Goal: Task Accomplishment & Management: Complete application form

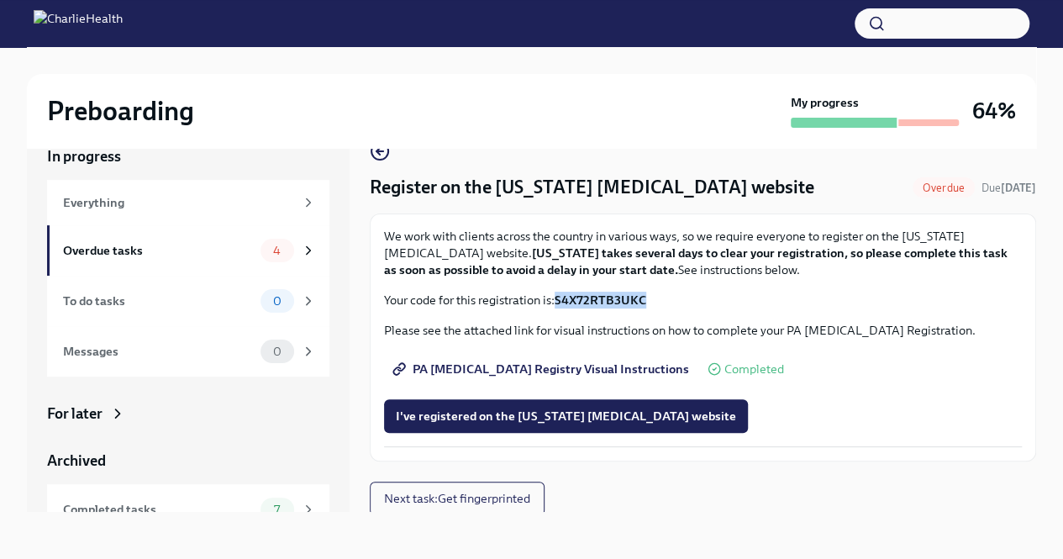
scroll to position [7, 0]
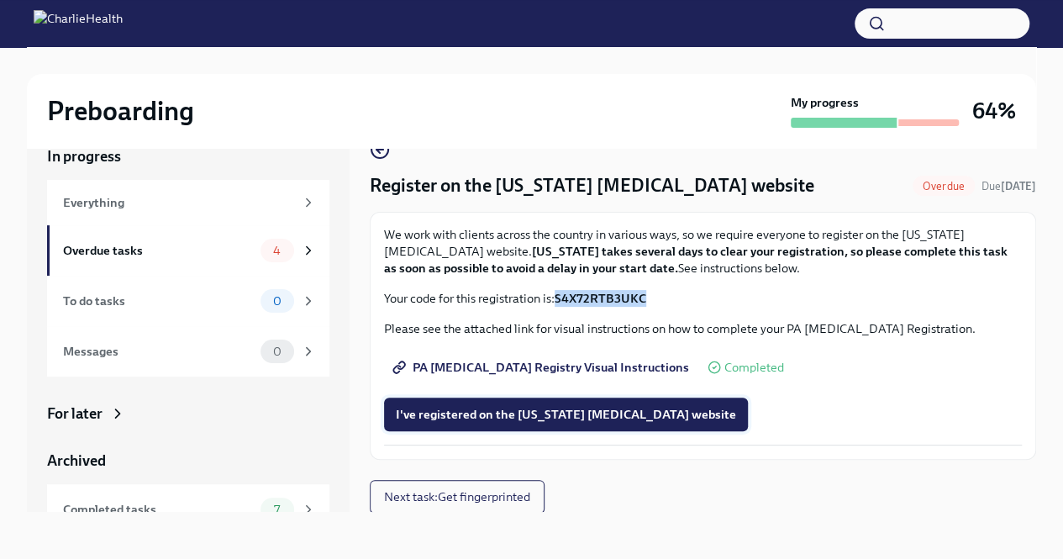
click at [534, 407] on span "I've registered on the [US_STATE] [MEDICAL_DATA] website" at bounding box center [566, 414] width 340 height 17
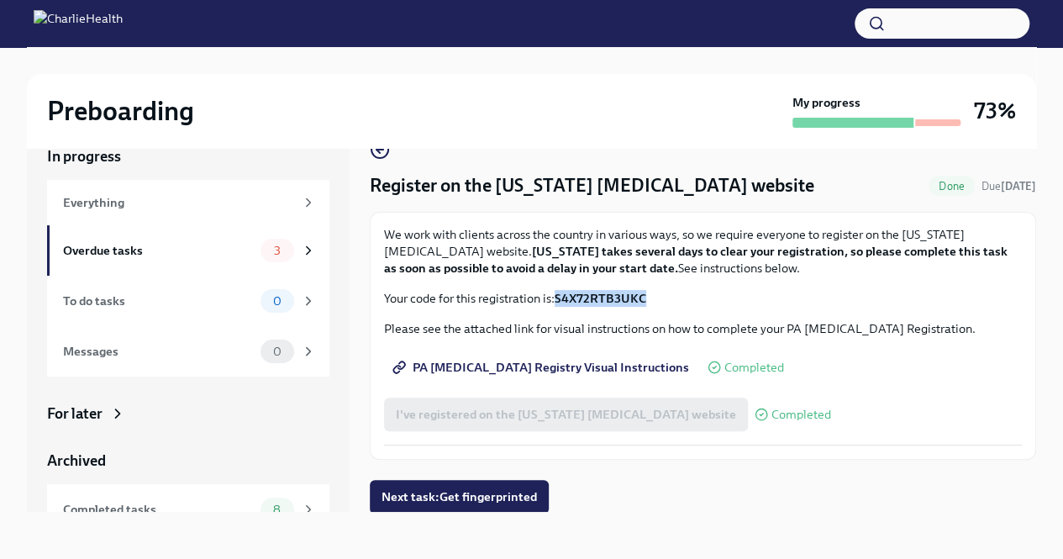
scroll to position [8, 0]
click at [158, 262] on div "Overdue tasks 3" at bounding box center [188, 250] width 282 height 50
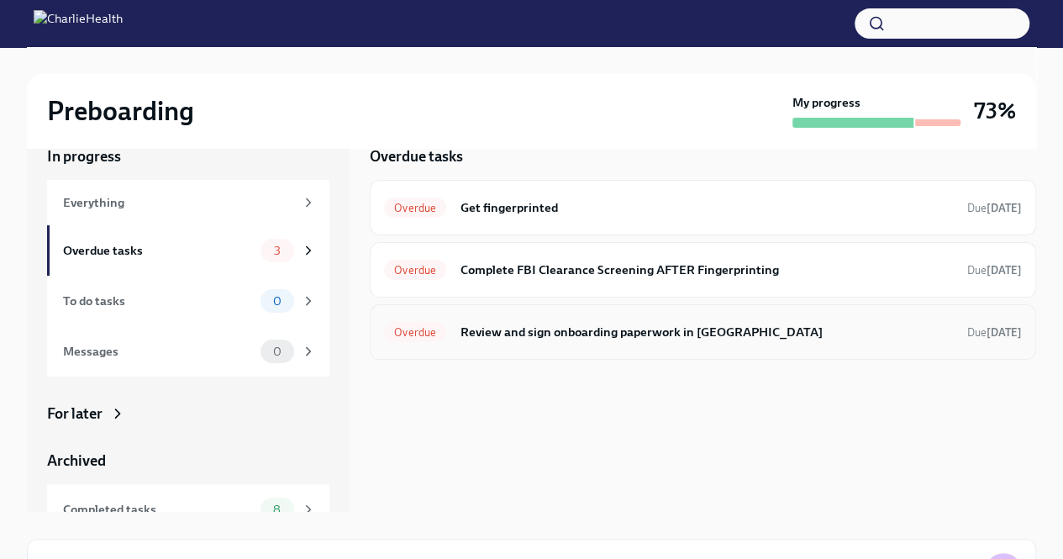
click at [541, 327] on h6 "Review and sign onboarding paperwork in [GEOGRAPHIC_DATA]" at bounding box center [707, 332] width 494 height 18
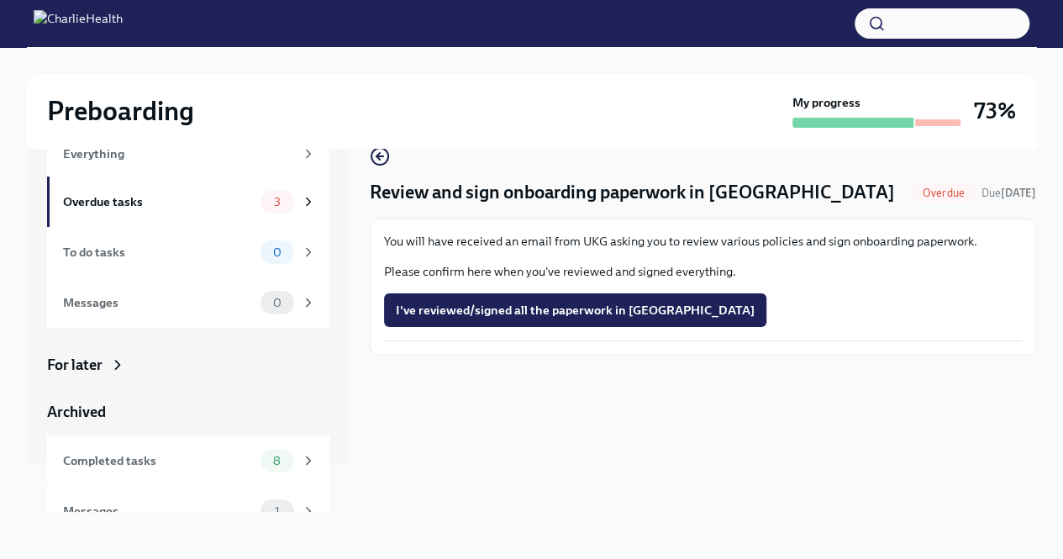
scroll to position [72, 0]
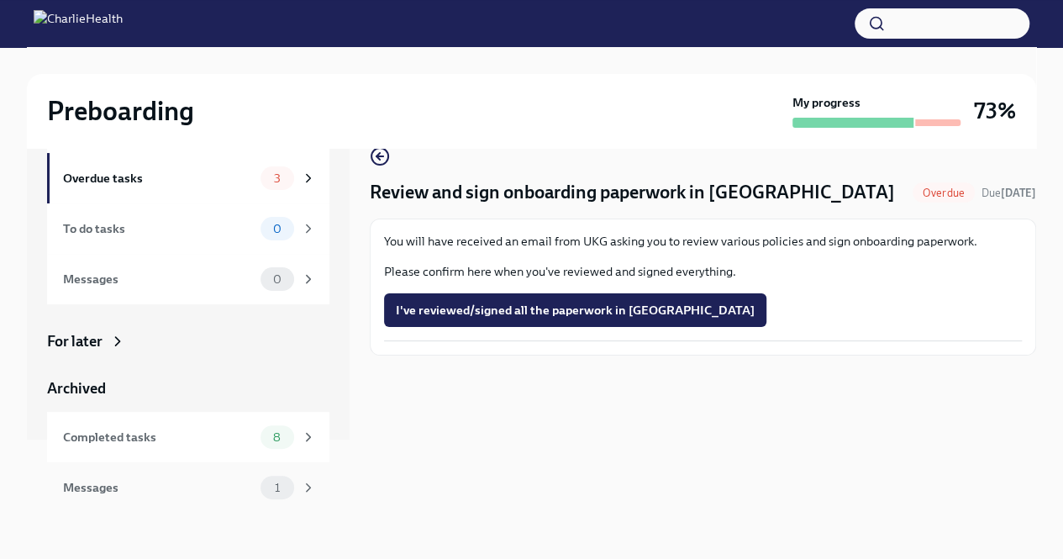
click at [270, 483] on span "1" at bounding box center [277, 487] width 25 height 13
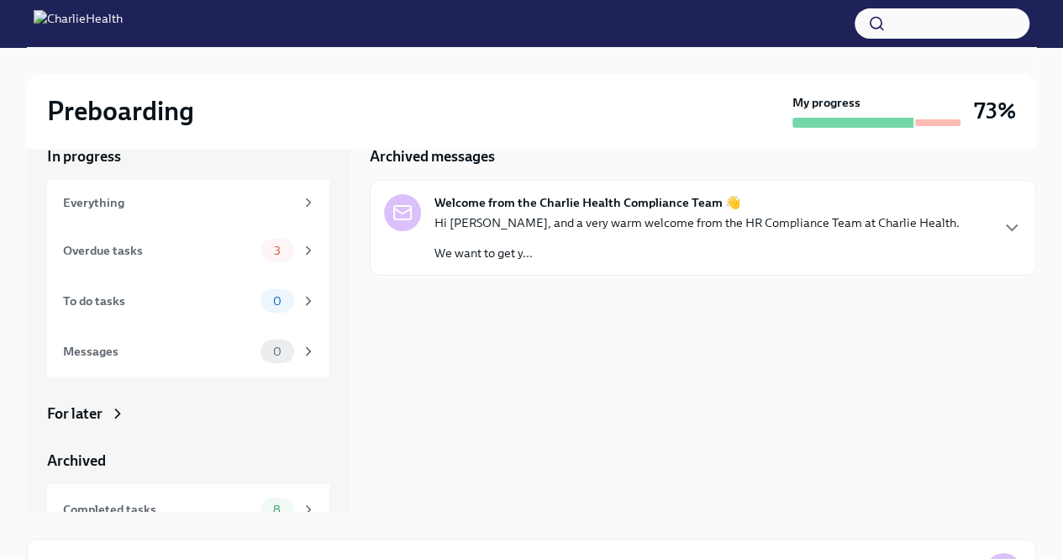
click at [711, 229] on p "Hi [PERSON_NAME], and a very warm welcome from the HR Compliance Team at Charli…" at bounding box center [696, 222] width 525 height 17
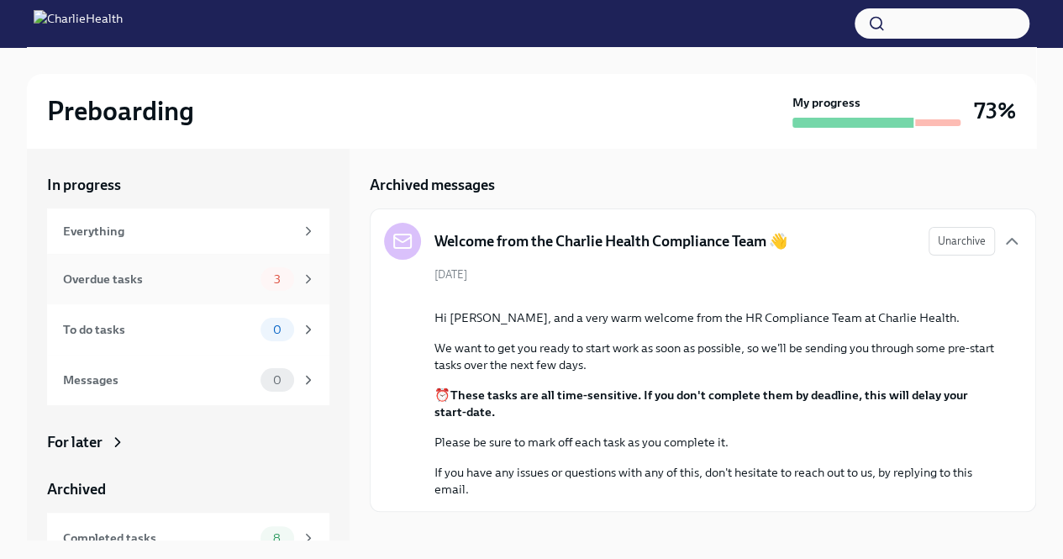
click at [241, 270] on div "Overdue tasks 3" at bounding box center [189, 279] width 253 height 24
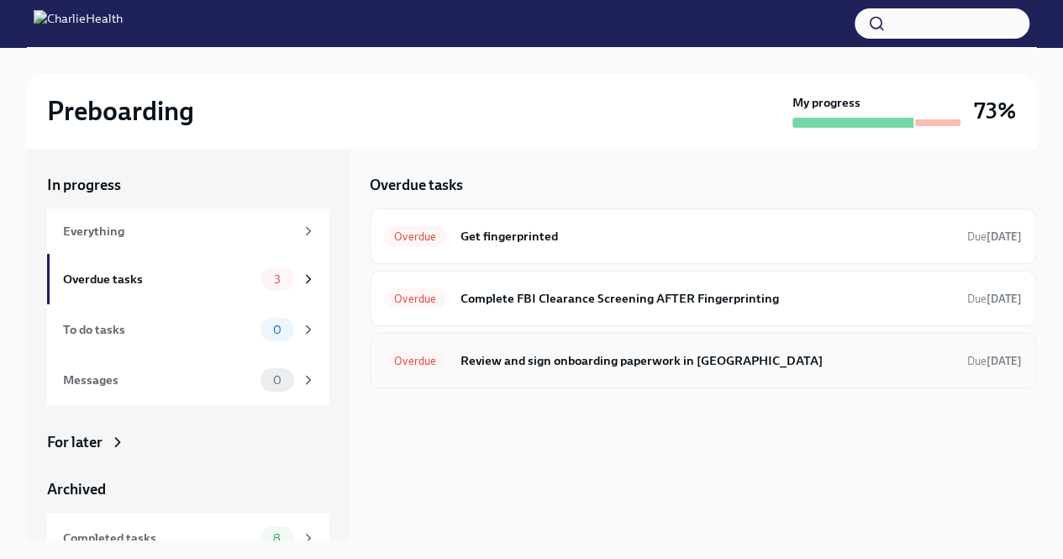
click at [533, 366] on h6 "Review and sign onboarding paperwork in [GEOGRAPHIC_DATA]" at bounding box center [707, 360] width 494 height 18
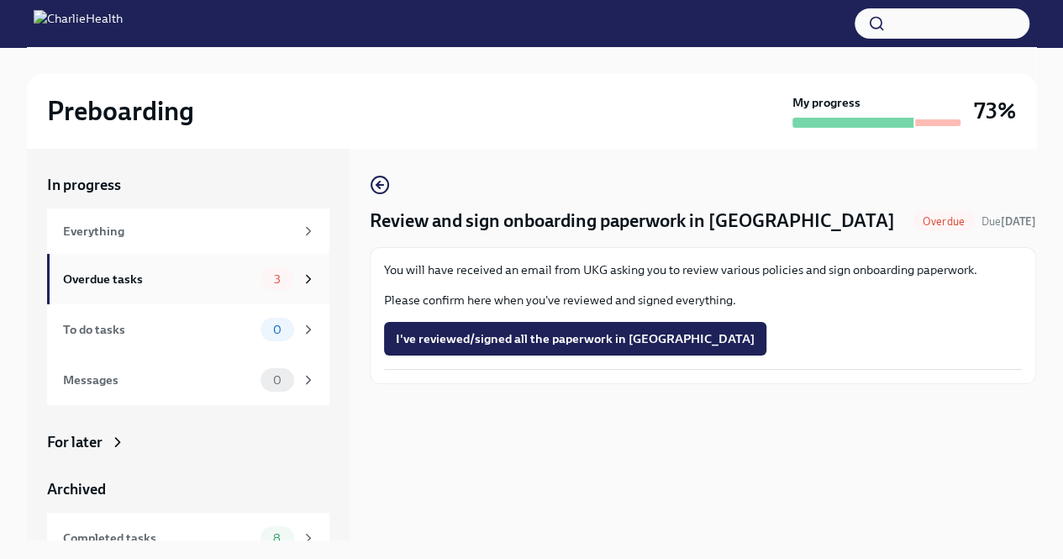
click at [92, 286] on div "Overdue tasks" at bounding box center [158, 279] width 191 height 18
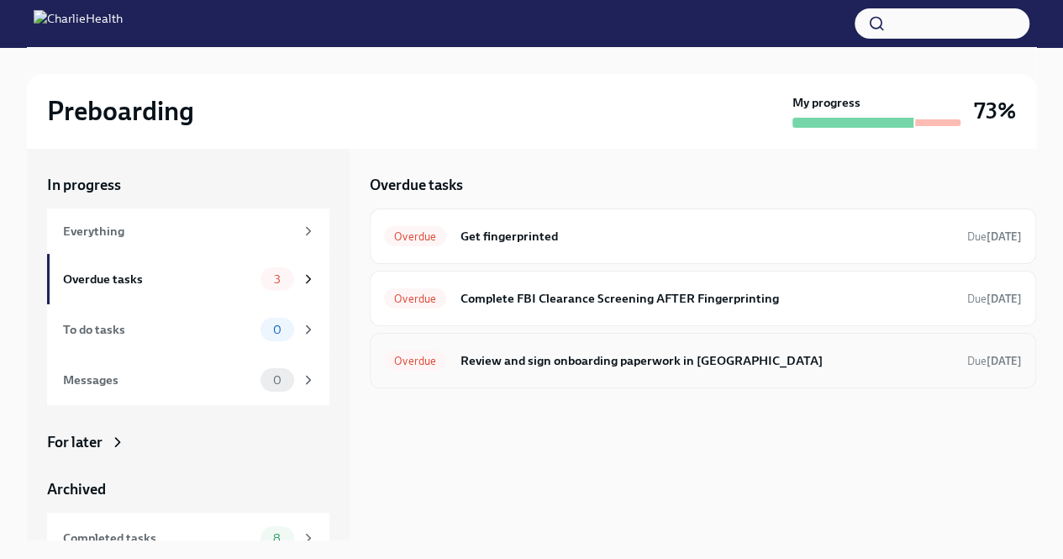
click at [535, 364] on h6 "Review and sign onboarding paperwork in [GEOGRAPHIC_DATA]" at bounding box center [707, 360] width 494 height 18
